Goal: Task Accomplishment & Management: Complete application form

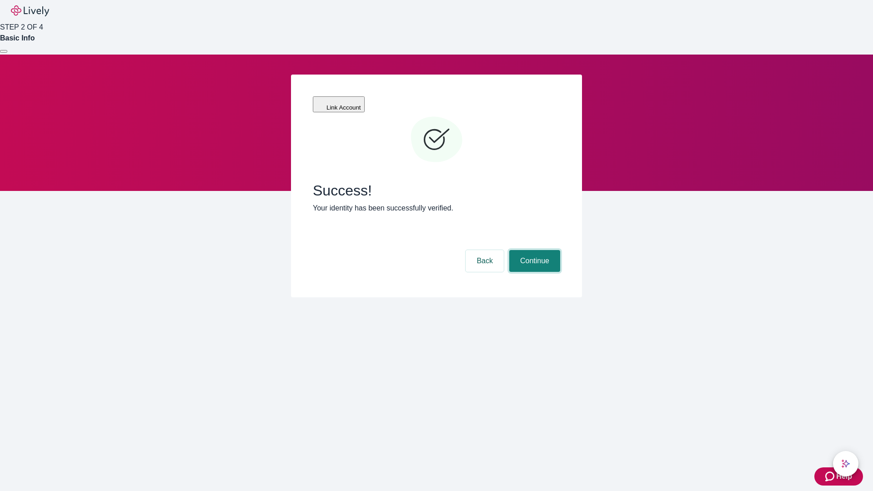
click at [533, 250] on button "Continue" at bounding box center [534, 261] width 51 height 22
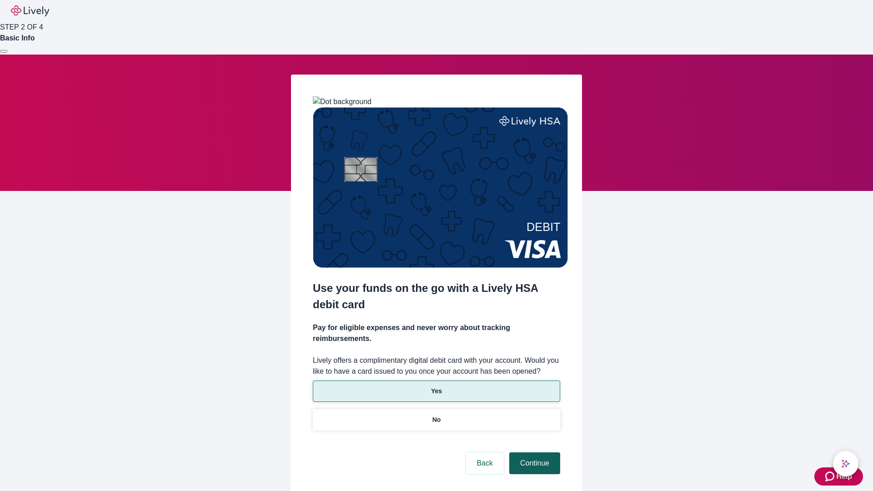
click at [436, 387] on p "Yes" at bounding box center [436, 392] width 11 height 10
click at [533, 453] on button "Continue" at bounding box center [534, 464] width 51 height 22
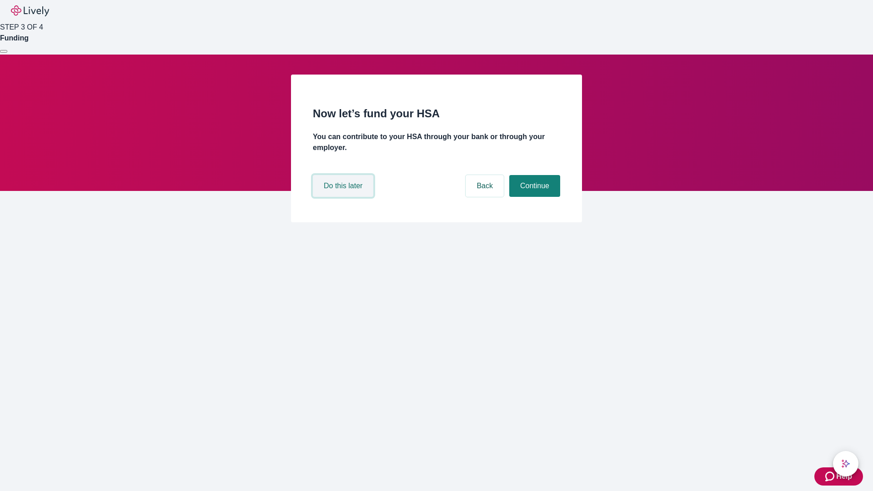
click at [344, 197] on button "Do this later" at bounding box center [343, 186] width 60 height 22
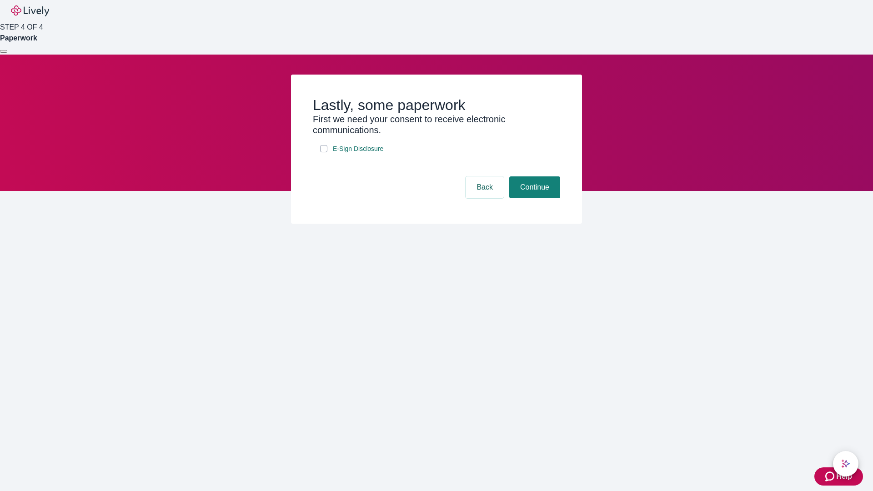
click at [324, 152] on input "E-Sign Disclosure" at bounding box center [323, 148] width 7 height 7
checkbox input "true"
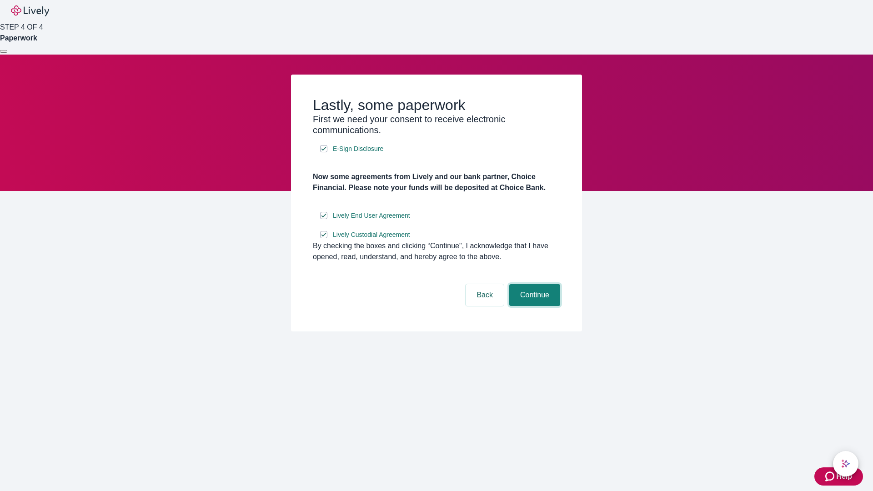
click at [533, 306] on button "Continue" at bounding box center [534, 295] width 51 height 22
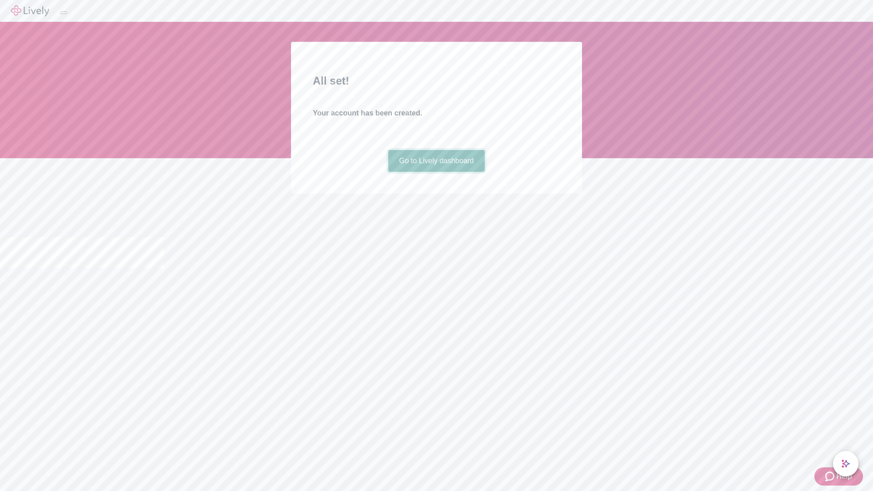
click at [436, 172] on link "Go to Lively dashboard" at bounding box center [436, 161] width 97 height 22
